Goal: Task Accomplishment & Management: Manage account settings

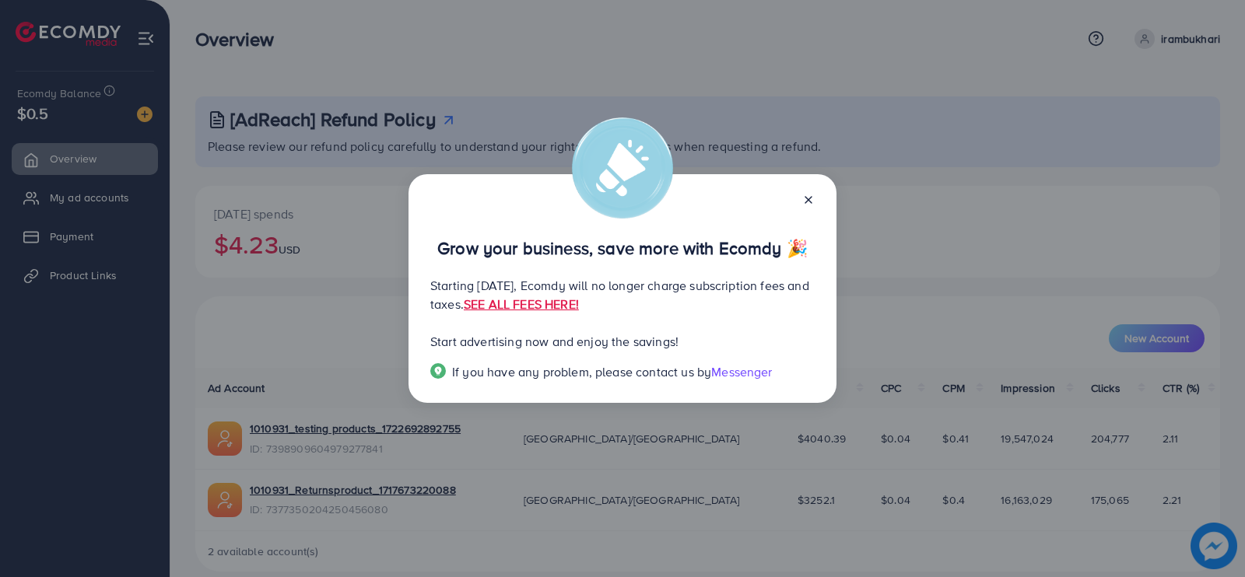
click at [809, 202] on icon at bounding box center [808, 200] width 12 height 12
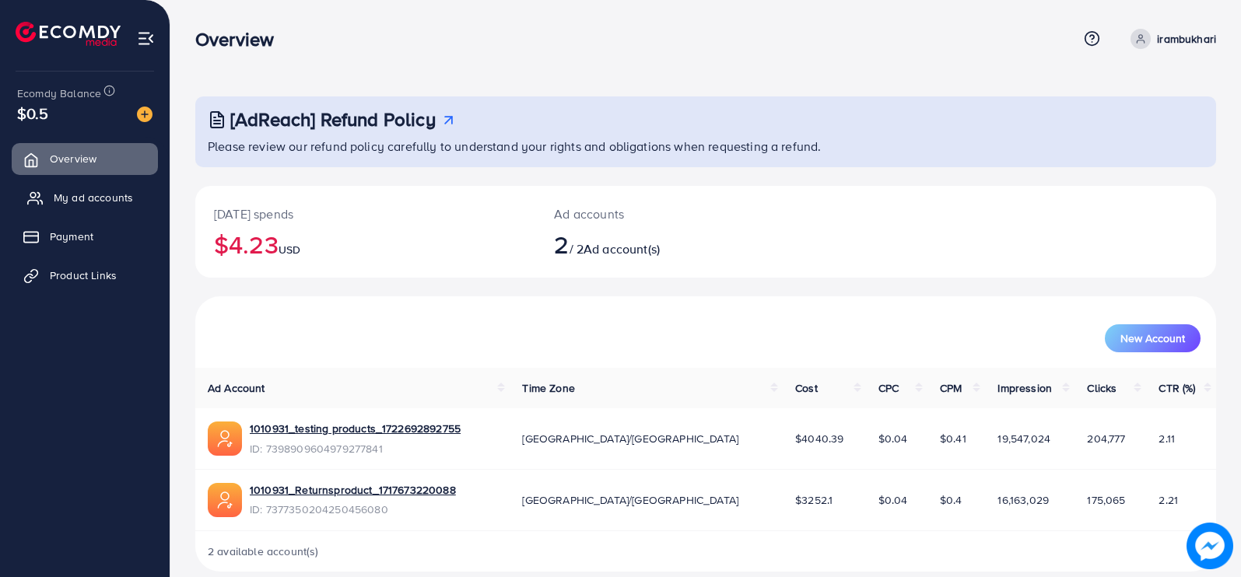
click at [89, 199] on span "My ad accounts" at bounding box center [93, 198] width 79 height 16
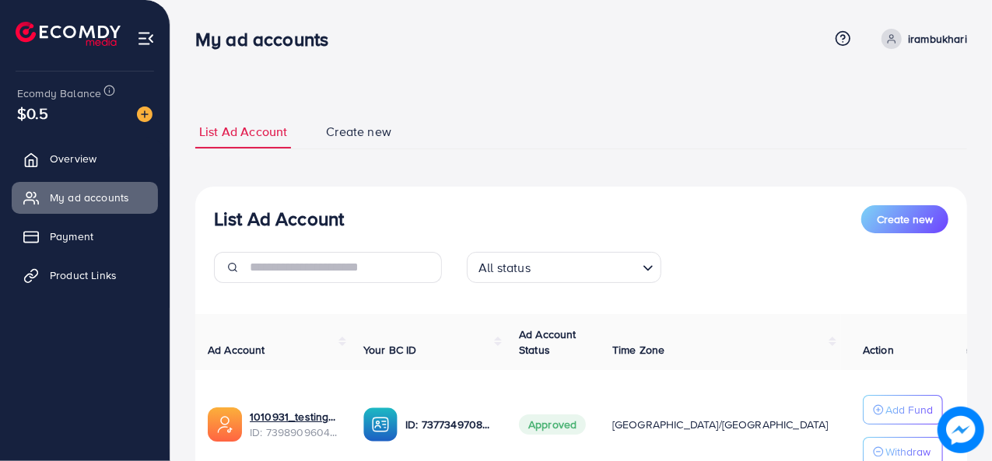
drag, startPoint x: 1220, startPoint y: 2, endPoint x: 563, endPoint y: 167, distance: 676.9
click at [563, 167] on div "List Ad Account Create new List Ad Account Create new All status Loading... Ad …" at bounding box center [581, 386] width 772 height 543
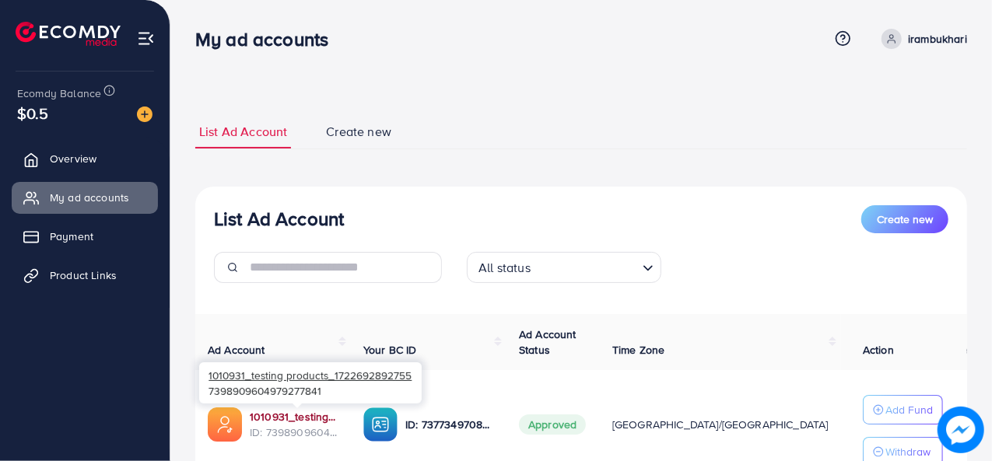
click at [296, 416] on link "1010931_testing products_1722692892755" at bounding box center [294, 417] width 89 height 16
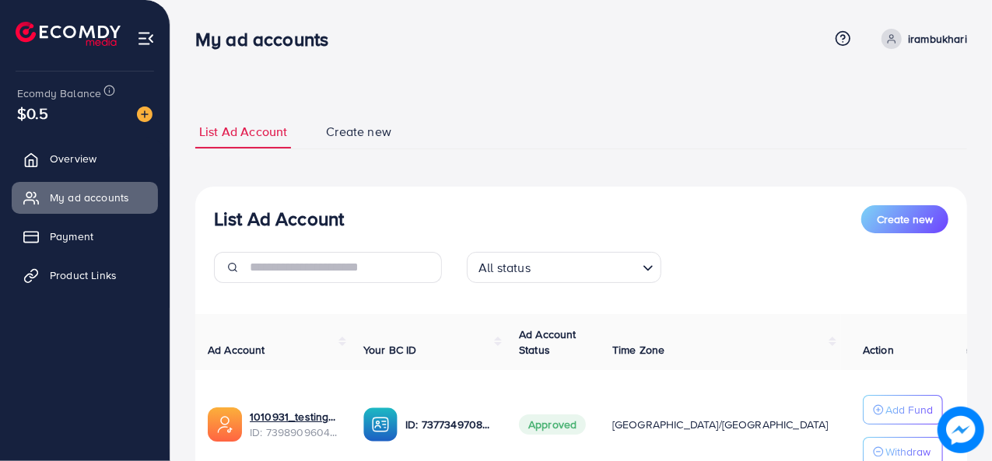
click at [416, 87] on div "List Ad Account Create new List Ad Account Create new All status Loading... Ad …" at bounding box center [581, 351] width 822 height 702
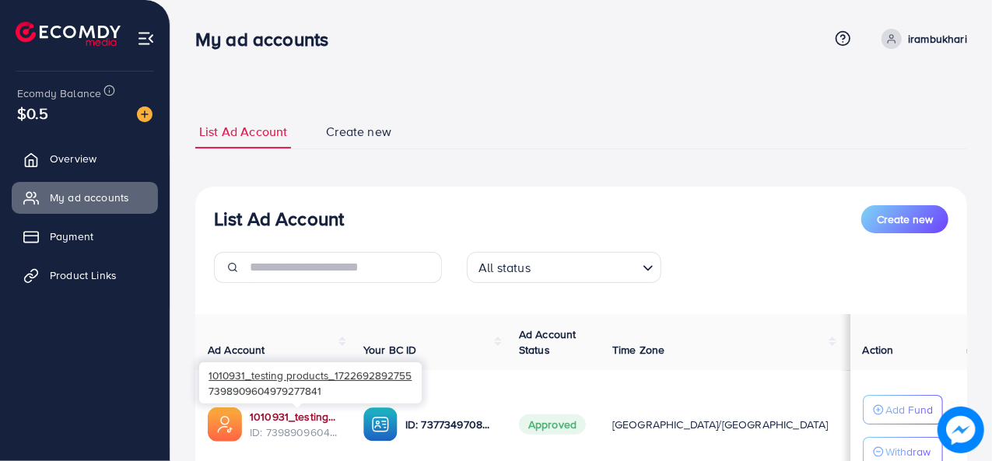
click at [304, 410] on link "1010931_testing products_1722692892755" at bounding box center [294, 417] width 89 height 16
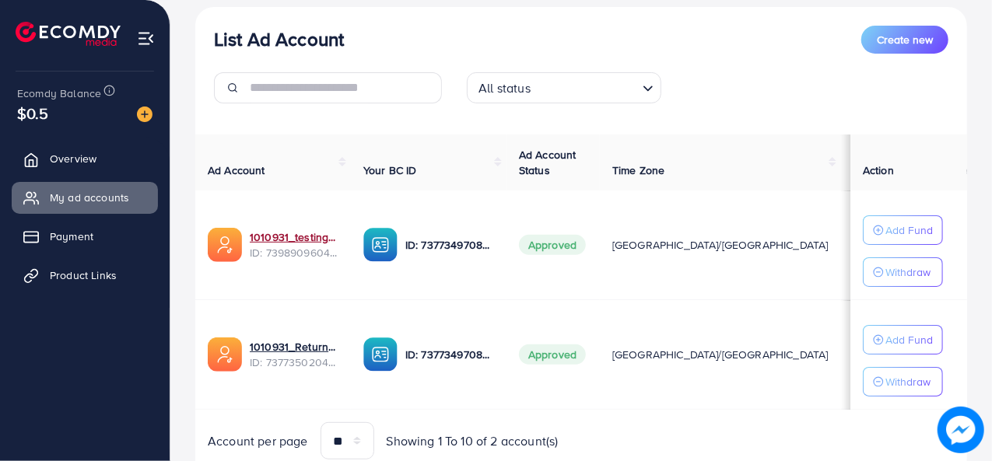
scroll to position [181, 0]
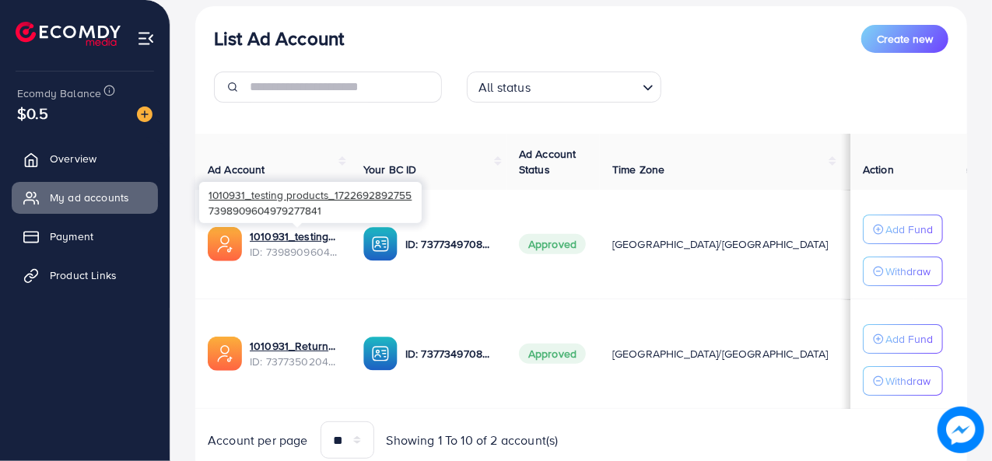
click at [285, 244] on span "ID: 7398909604979277841" at bounding box center [294, 252] width 89 height 16
click at [296, 233] on link "1010931_testing products_1722692892755" at bounding box center [294, 237] width 89 height 16
